Goal: Information Seeking & Learning: Learn about a topic

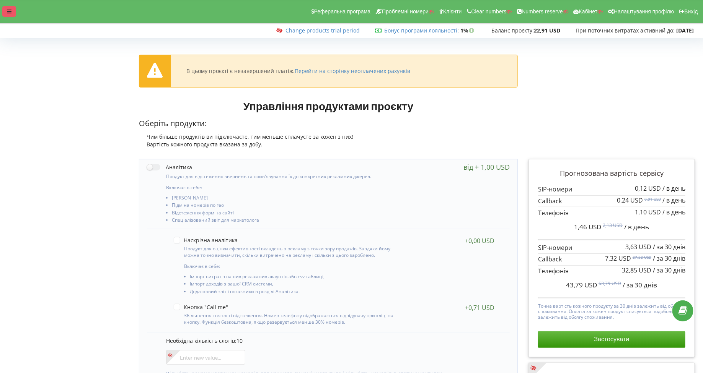
click at [14, 10] on div at bounding box center [9, 11] width 14 height 11
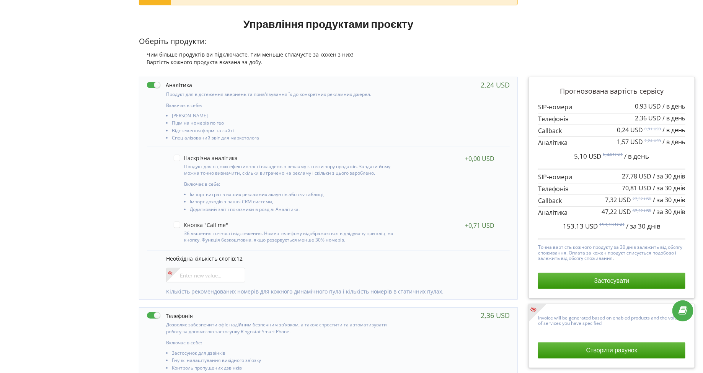
scroll to position [116, 0]
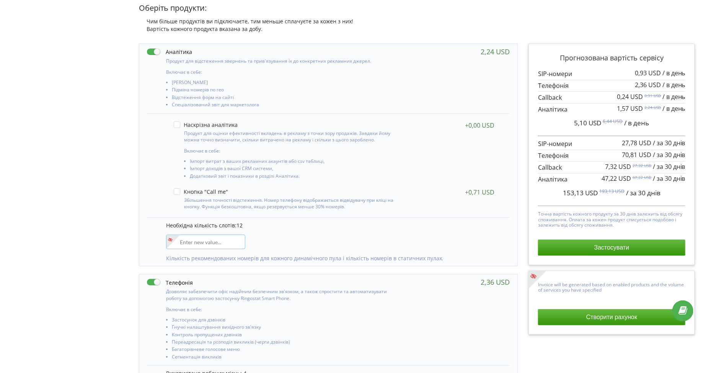
click at [206, 241] on input"] "number" at bounding box center [205, 242] width 79 height 15
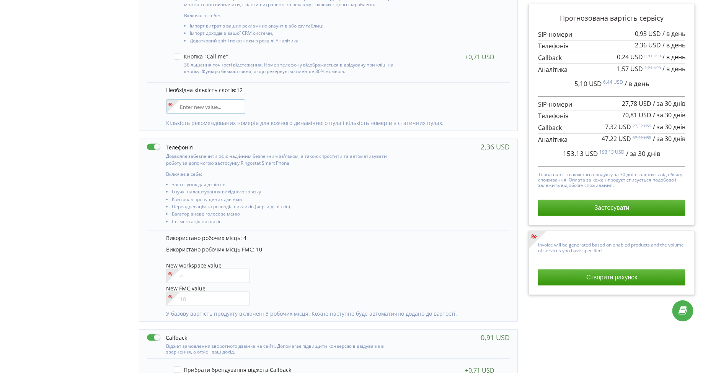
scroll to position [251, 0]
type input"] "6"
type input"] "18"
click at [288, 104] on div "Необхідна кількість слотів: 12 18 Кількість рекомендованих номерів для кожного …" at bounding box center [328, 107] width 363 height 49
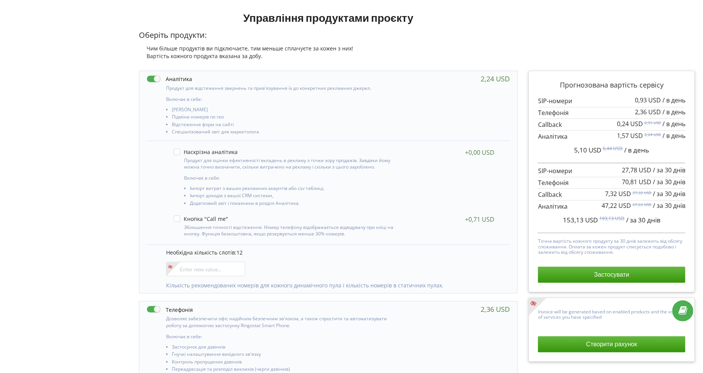
scroll to position [130, 0]
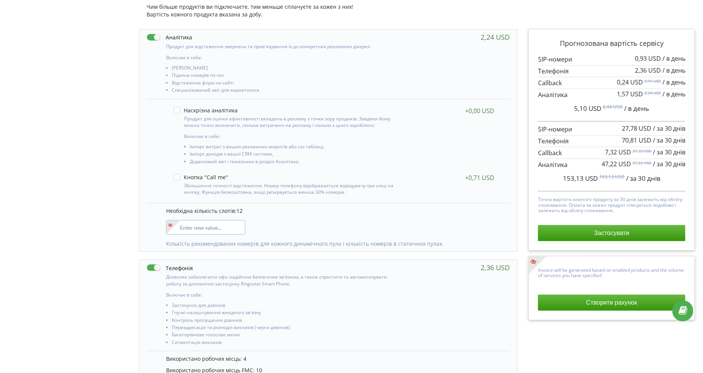
click at [212, 229] on input"] "number" at bounding box center [205, 227] width 79 height 15
type input"] "18"
click at [94, 166] on div "Управління продуктами проєкту Оберіть продукти: Чим більше продуктів ви підключ…" at bounding box center [351, 333] width 697 height 737
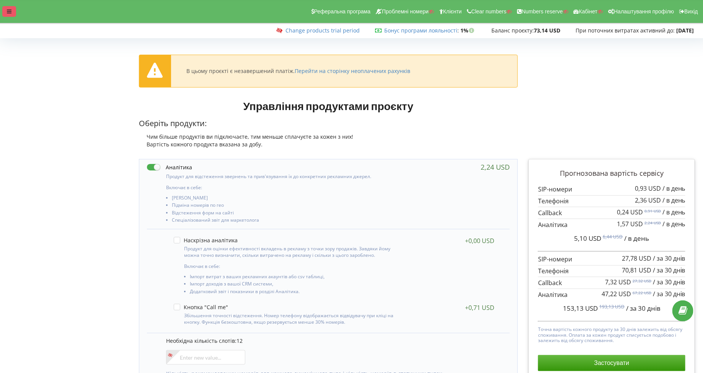
click at [11, 16] on div "Реферальна програма Проблемні номери Клієнти Clear numbers Numbers reserve Кабі…" at bounding box center [351, 11] width 713 height 23
click at [8, 11] on icon at bounding box center [9, 11] width 5 height 5
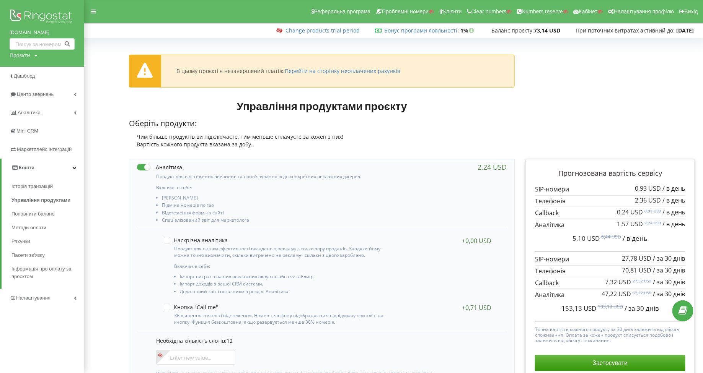
click at [15, 55] on div "Проєкти" at bounding box center [20, 56] width 20 height 8
click at [23, 70] on input "text" at bounding box center [33, 71] width 38 height 11
type input "[DOMAIN_NAME]"
click at [60, 68] on span "Пошук" at bounding box center [63, 71] width 14 height 7
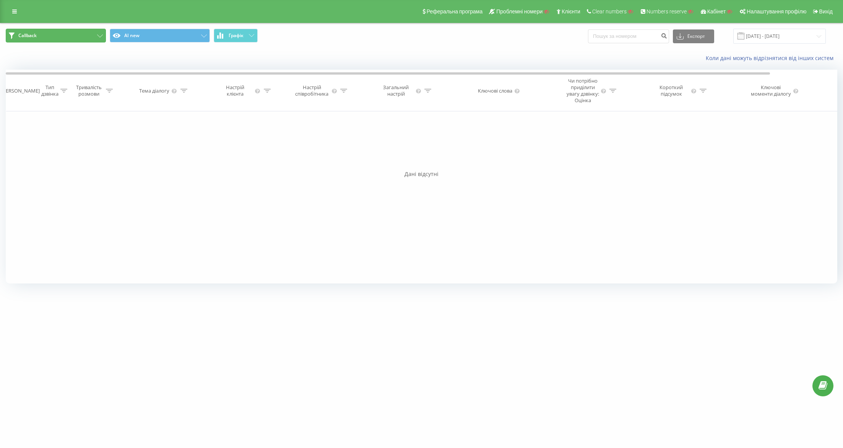
click at [75, 29] on button "Callback" at bounding box center [56, 36] width 100 height 14
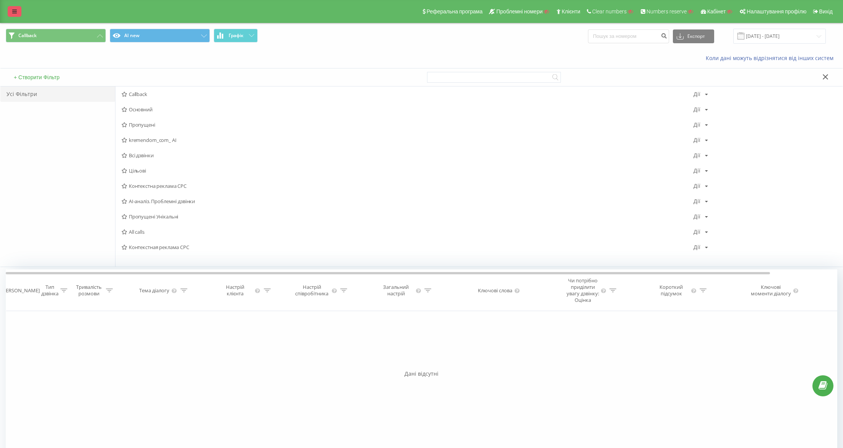
click at [17, 14] on link at bounding box center [15, 11] width 14 height 11
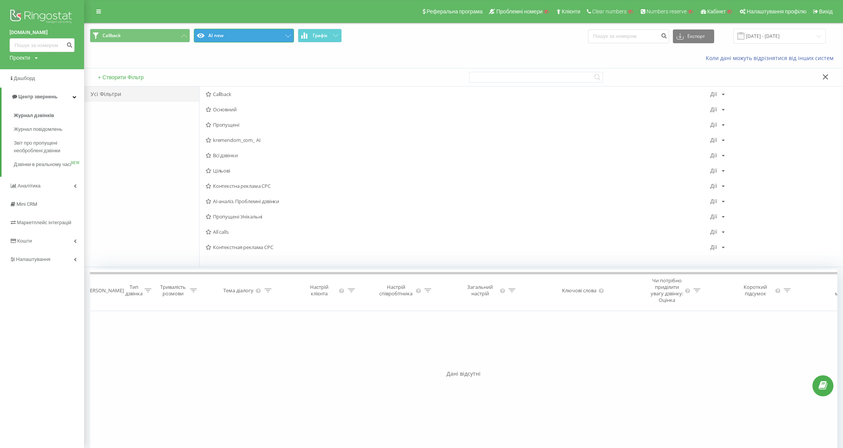
click at [208, 40] on button "AI new" at bounding box center [244, 36] width 100 height 14
click at [255, 234] on span "kremendom_com AI" at bounding box center [458, 231] width 505 height 5
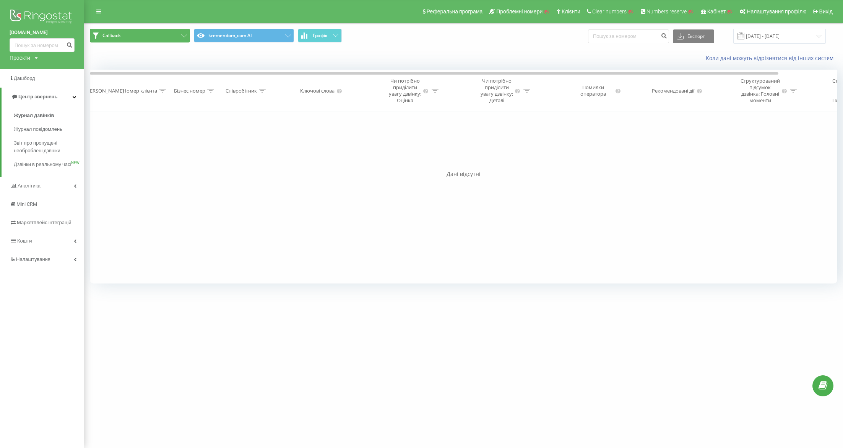
click at [152, 40] on button "Callback" at bounding box center [140, 36] width 100 height 14
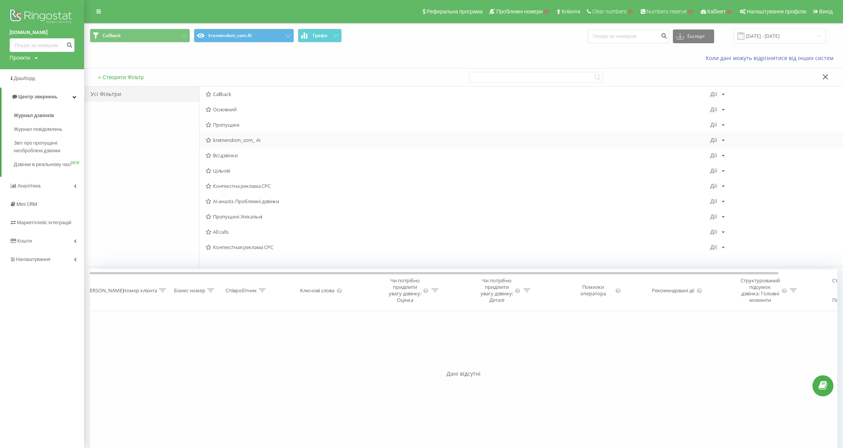
click at [222, 140] on span "kremendom_com_ AI" at bounding box center [458, 139] width 505 height 5
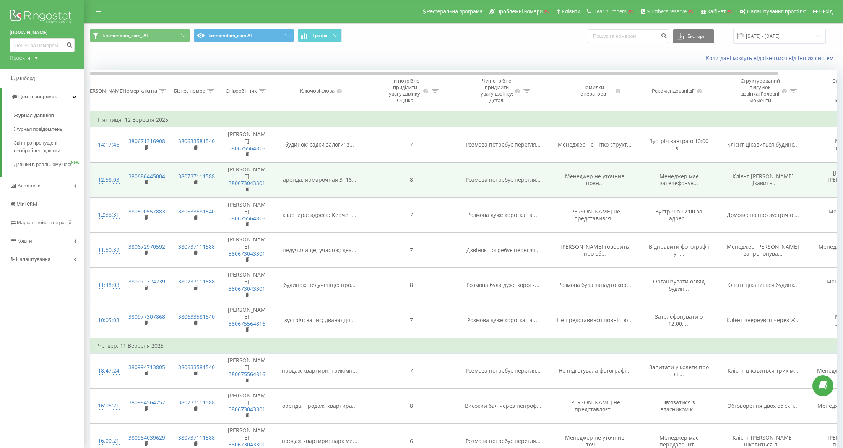
scroll to position [0, 63]
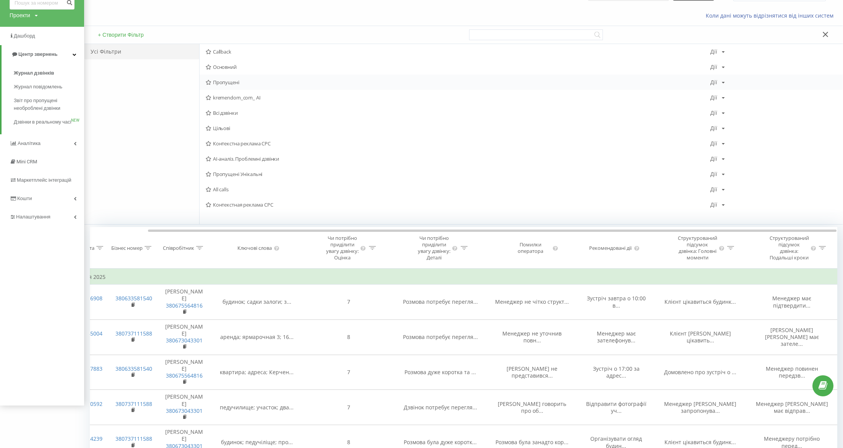
scroll to position [46, 0]
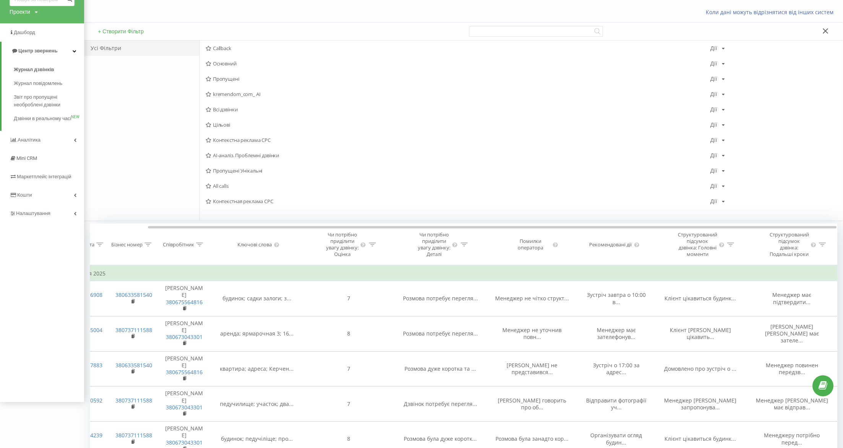
click at [824, 30] on icon at bounding box center [826, 30] width 6 height 5
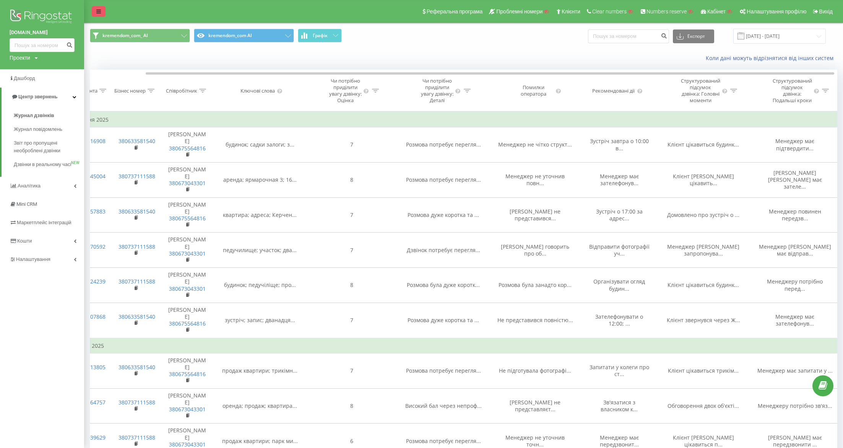
click at [96, 13] on icon at bounding box center [98, 11] width 5 height 5
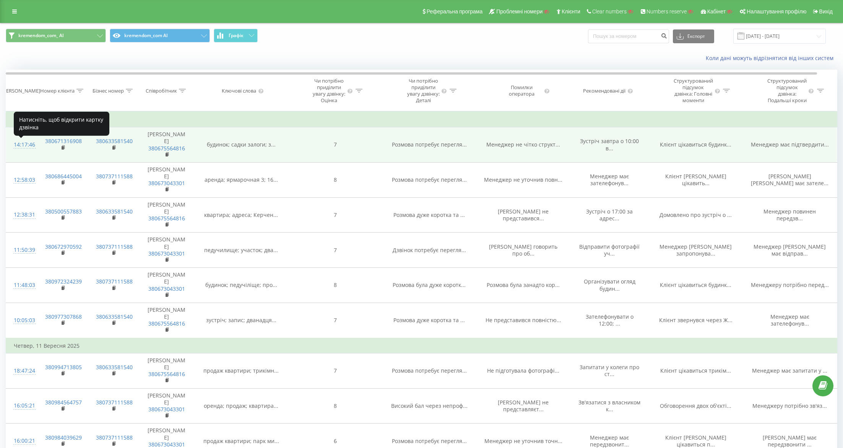
click at [16, 148] on div "14:17:46" at bounding box center [22, 144] width 16 height 15
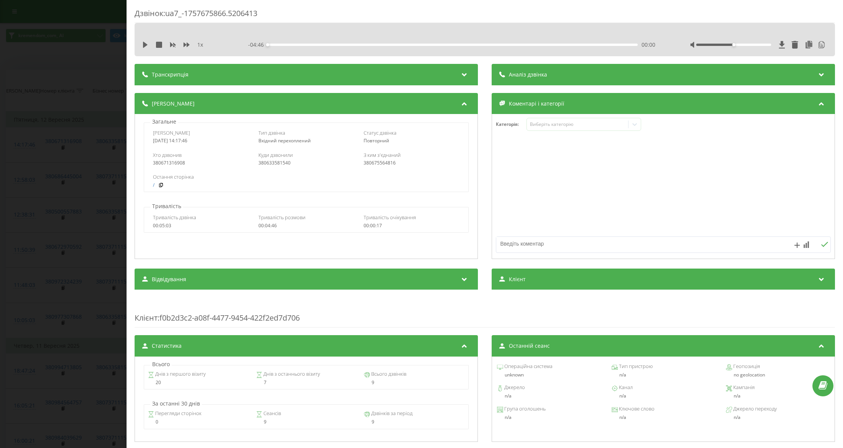
click at [547, 73] on div "Аналіз дзвінка" at bounding box center [663, 74] width 343 height 21
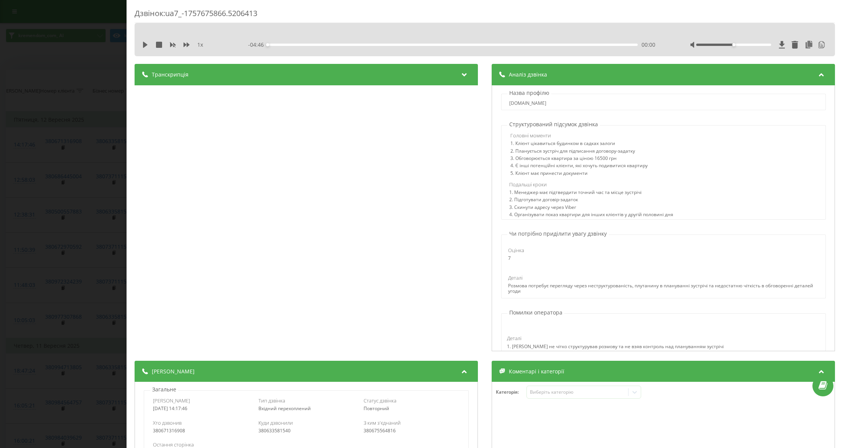
click at [408, 60] on div "Дзвінок : ua7_-1757675866.5206413 1 x - 04:46 00:00 00:00 Транскрипція 00:00 Ал…" at bounding box center [485, 428] width 701 height 841
click at [400, 68] on div "Транскрипція" at bounding box center [306, 74] width 343 height 21
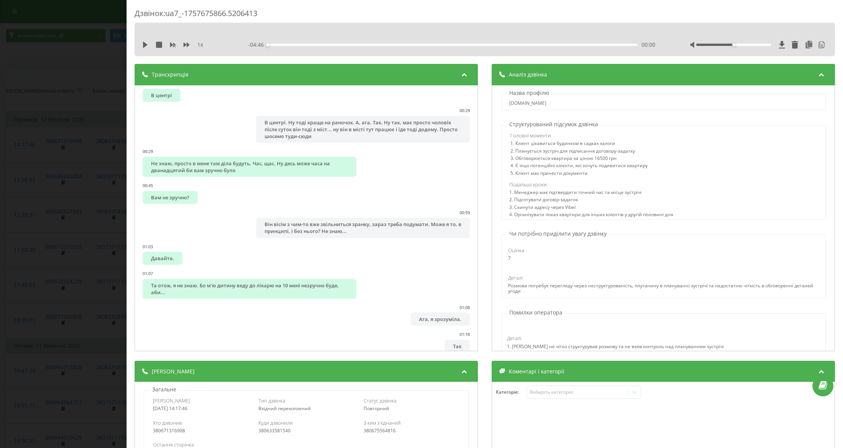
click at [87, 83] on div "Дзвінок : ua7_-1757675866.5206413 1 x - 04:46 00:00 00:00 Транскрипція 00:00 Ал…" at bounding box center [421, 224] width 843 height 448
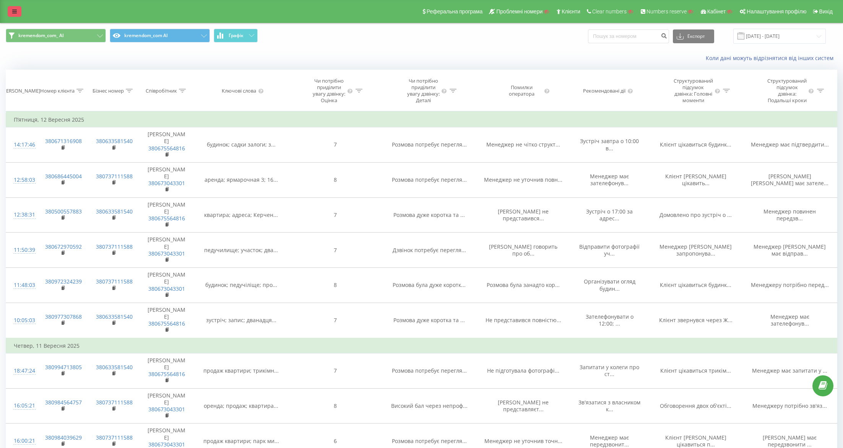
click at [14, 12] on icon at bounding box center [14, 11] width 5 height 5
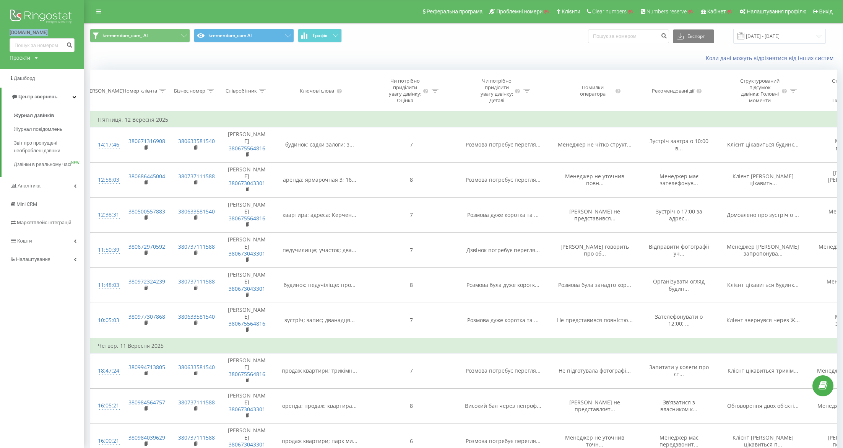
drag, startPoint x: 6, startPoint y: 31, endPoint x: 50, endPoint y: 31, distance: 44.0
click at [50, 31] on div "[DOMAIN_NAME] Проекти Пошук" at bounding box center [42, 34] width 84 height 69
copy link "[DOMAIN_NAME]"
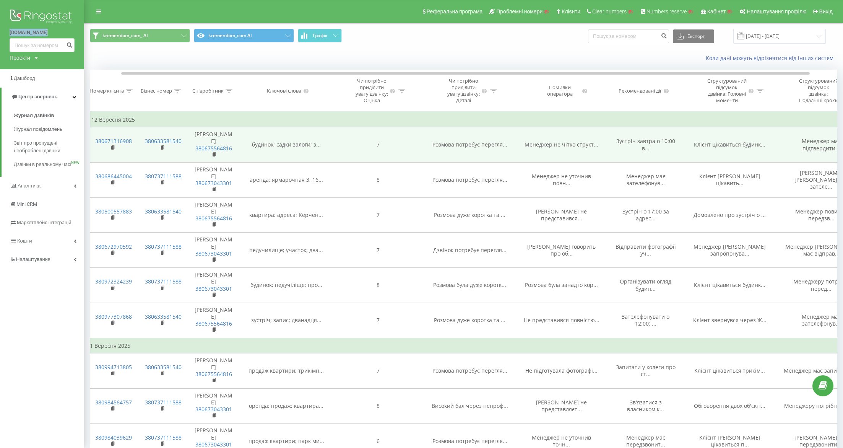
scroll to position [0, 33]
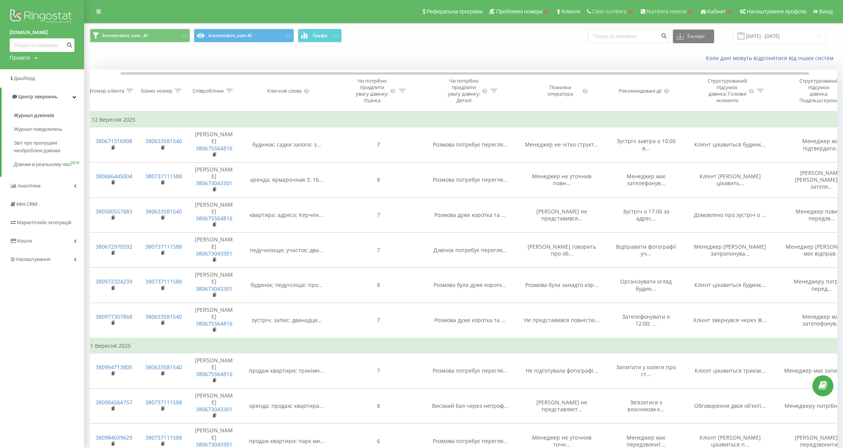
click at [402, 93] on icon at bounding box center [402, 91] width 7 height 4
click at [414, 119] on icon at bounding box center [415, 117] width 4 height 4
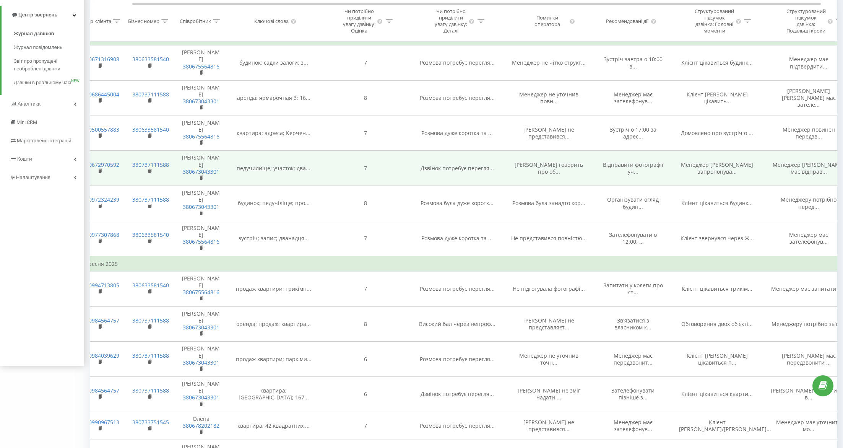
scroll to position [0, 34]
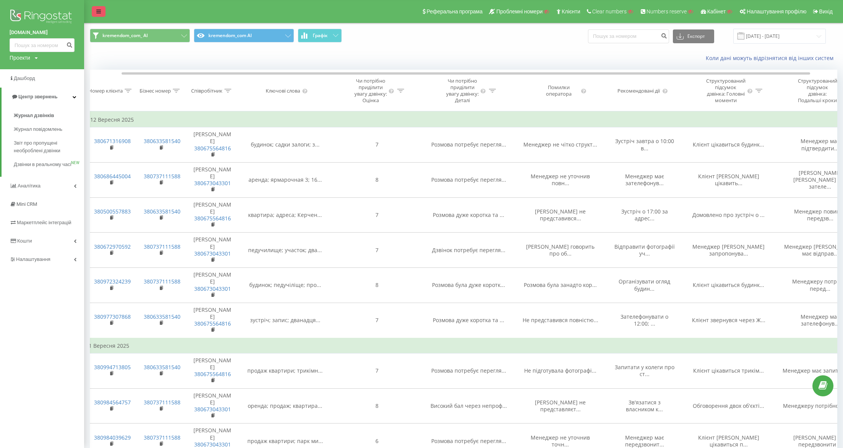
click at [102, 12] on link at bounding box center [99, 11] width 14 height 11
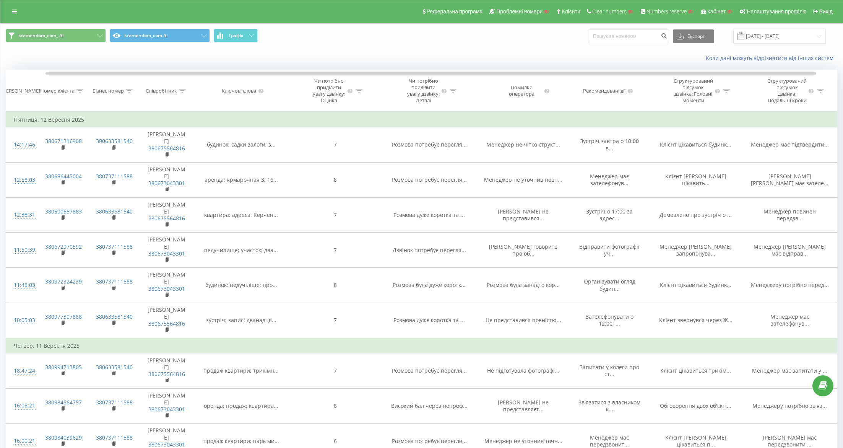
scroll to position [0, 0]
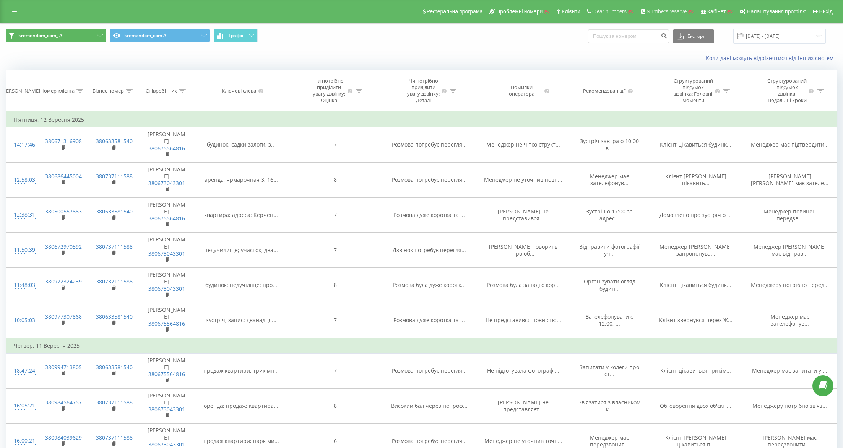
click at [86, 37] on button "kremendom_com_ AI" at bounding box center [56, 36] width 100 height 14
